Goal: Information Seeking & Learning: Learn about a topic

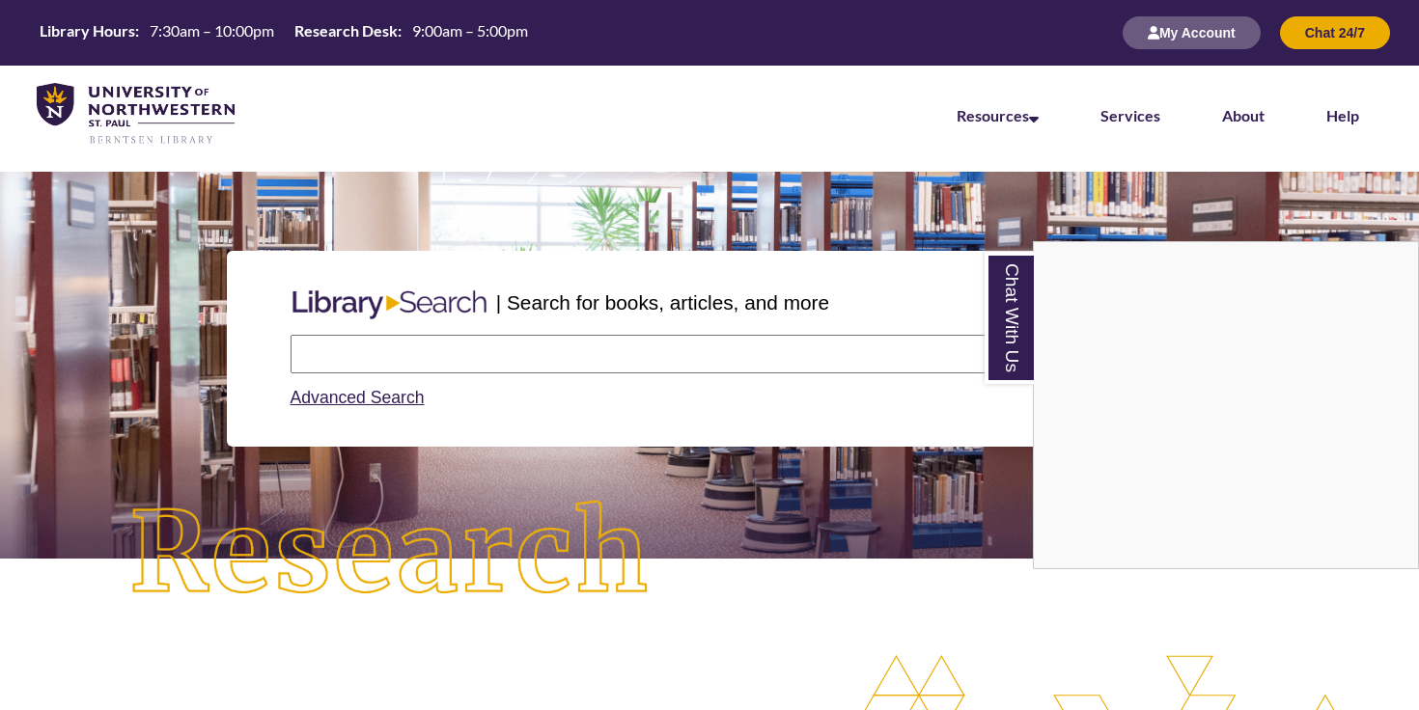
click at [430, 368] on div "Chat With Us" at bounding box center [709, 355] width 1419 height 710
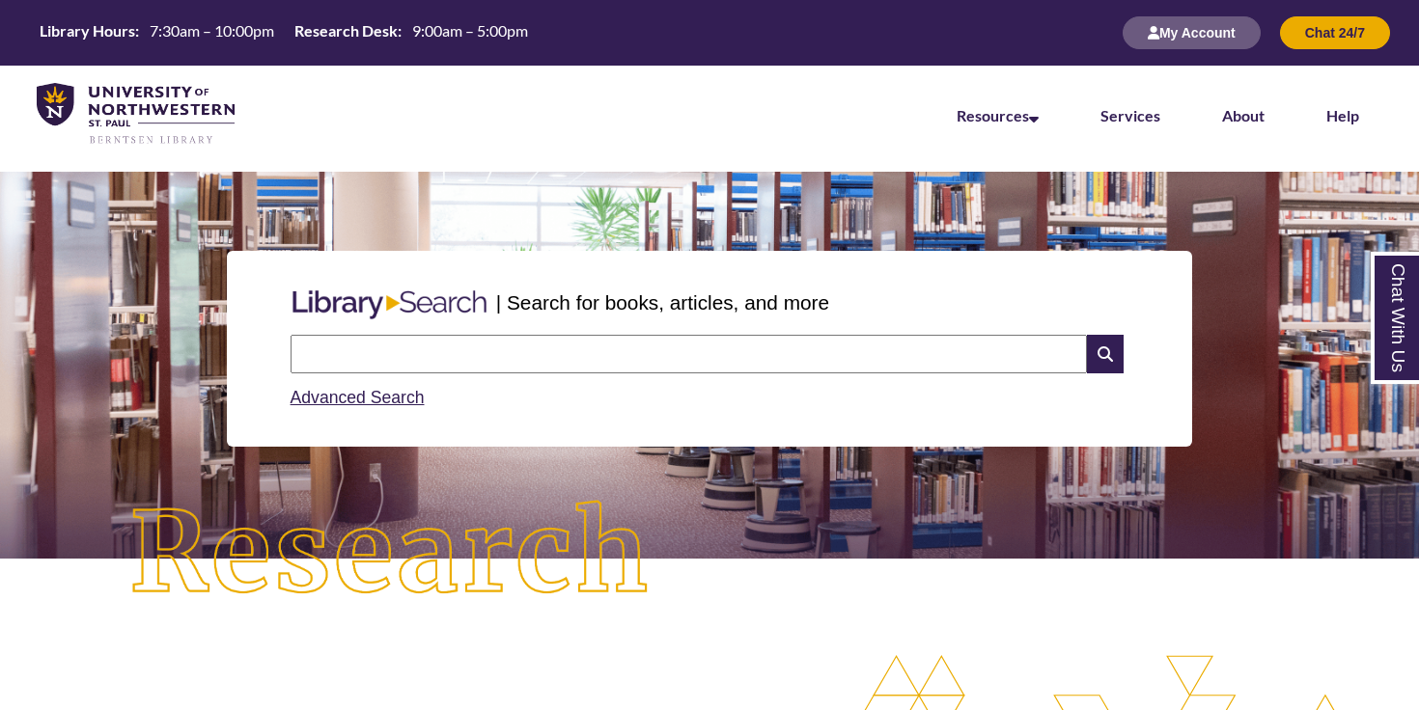
click at [569, 371] on input "text" at bounding box center [689, 354] width 796 height 39
click at [737, 558] on section "| Search for books, articles, and more Search Advanced Search" at bounding box center [709, 365] width 1419 height 387
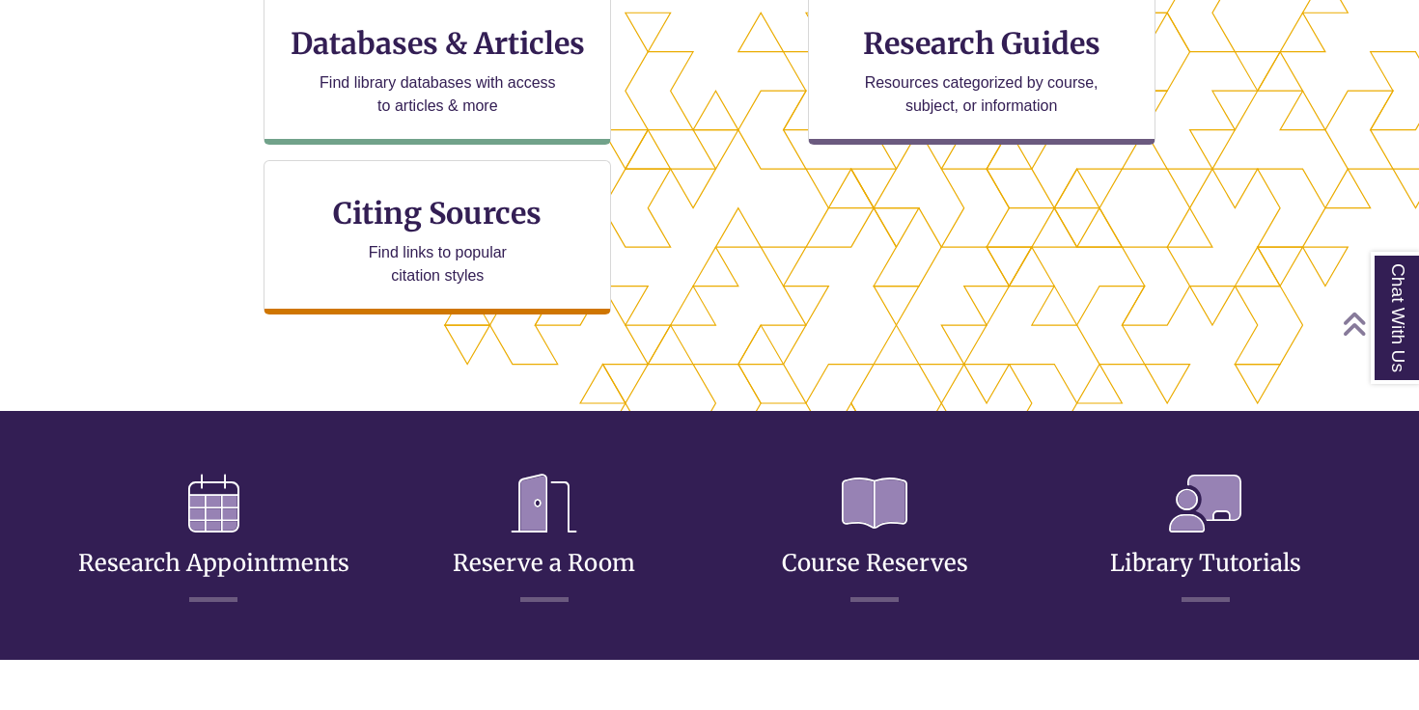
scroll to position [10, 10]
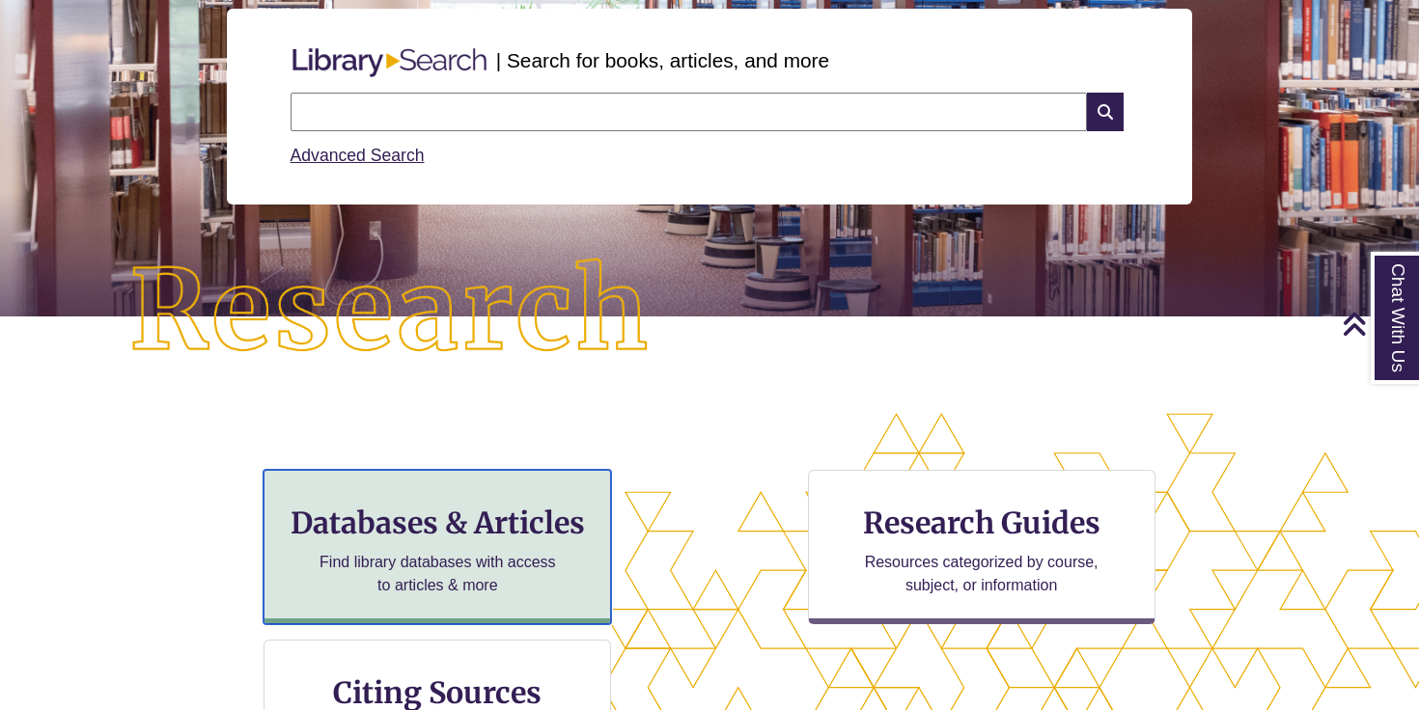
click at [501, 525] on h3 "Databases & Articles" at bounding box center [437, 523] width 315 height 37
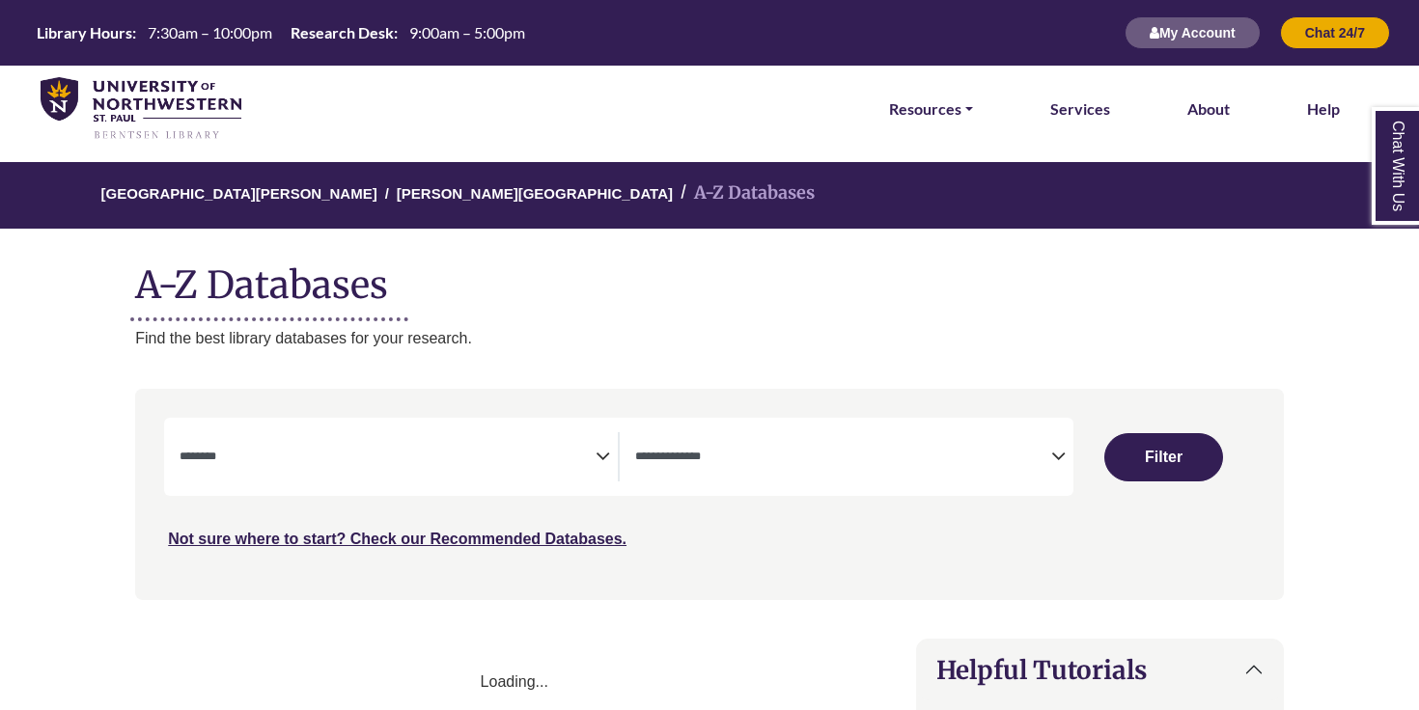
select select "Database Subject Filter"
select select "Database Types Filter"
select select "Database Subject Filter"
select select "Database Types Filter"
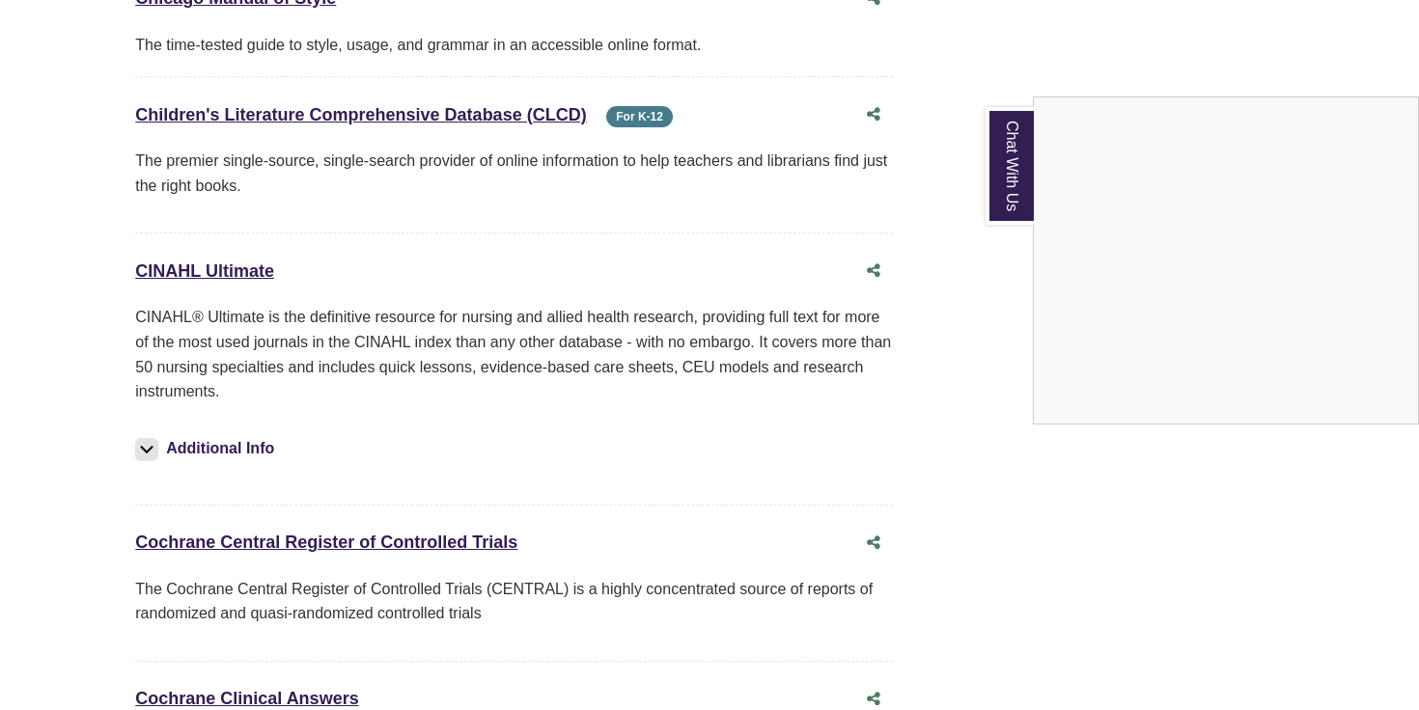
scroll to position [3215, 0]
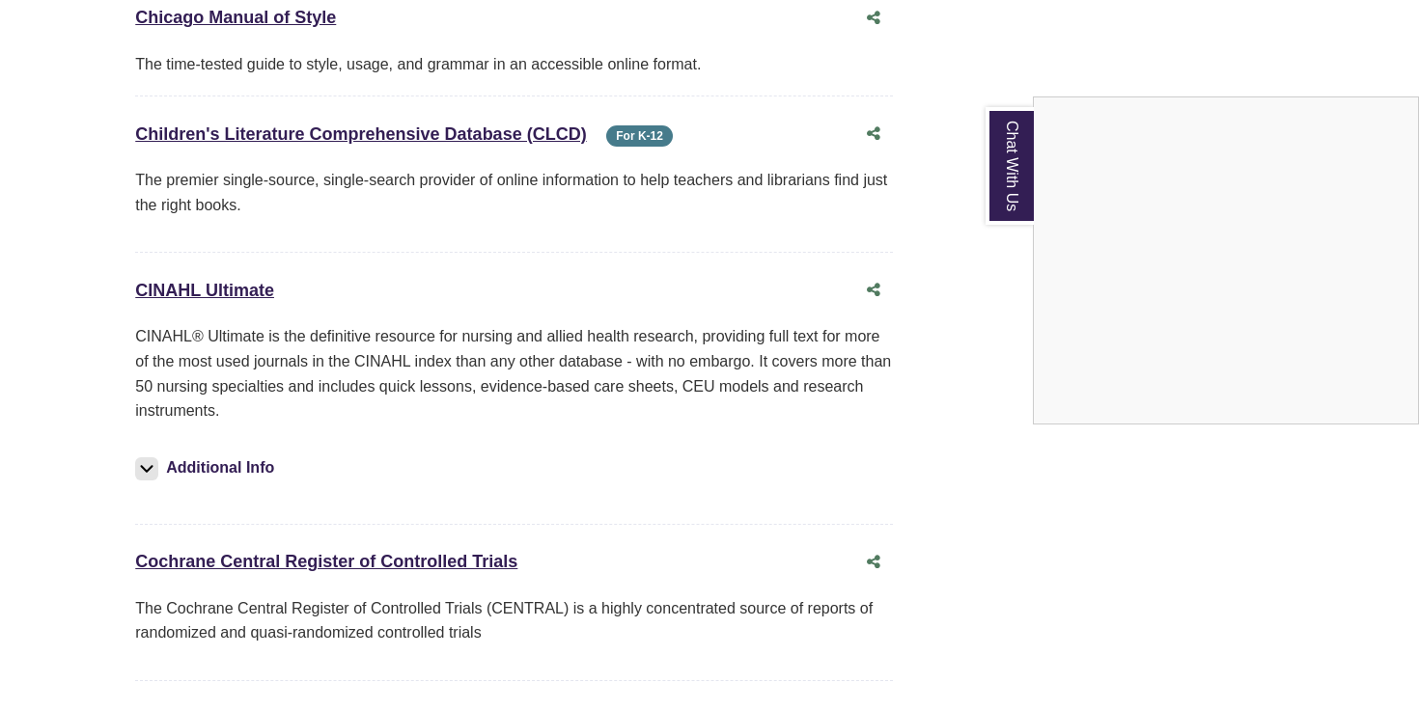
click at [200, 289] on div "Chat With Us" at bounding box center [709, 355] width 1419 height 710
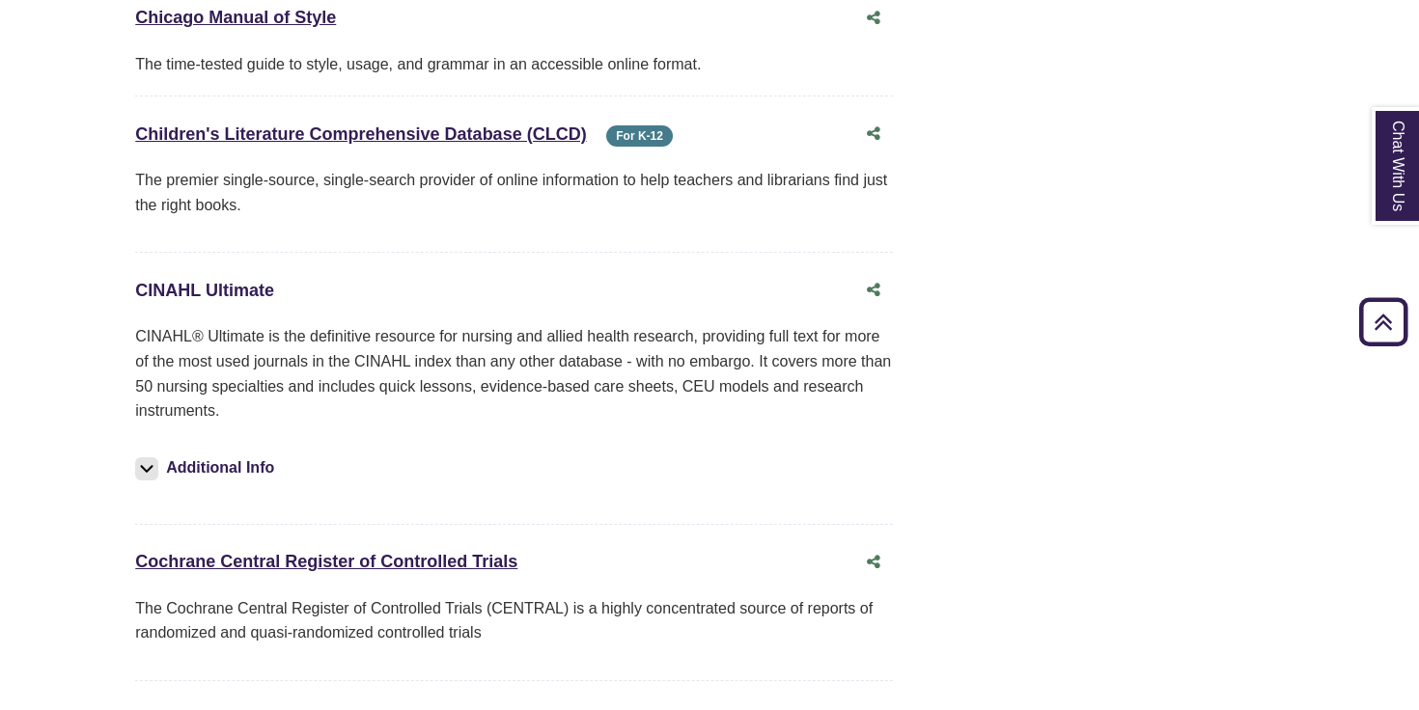
click at [200, 289] on link "CINAHL Ultimate This link opens in a new window" at bounding box center [204, 290] width 139 height 19
